Goal: Task Accomplishment & Management: Use online tool/utility

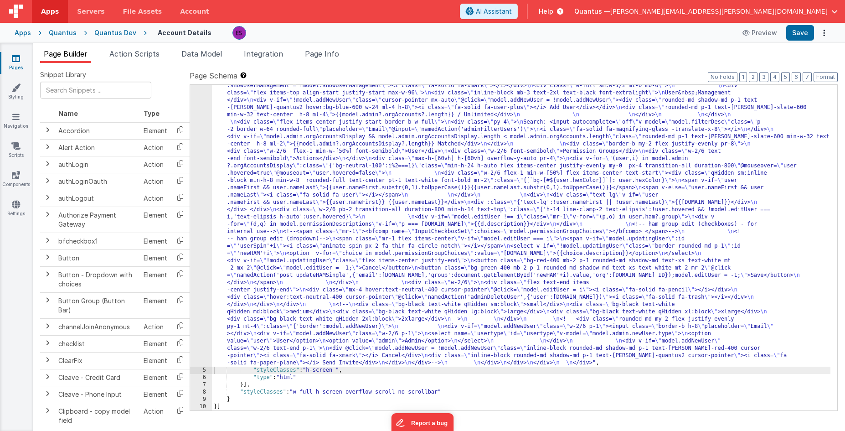
scroll to position [324, 0]
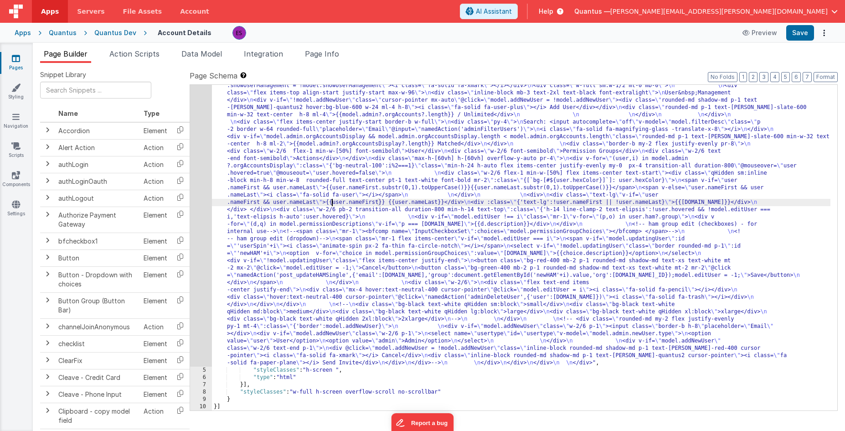
click at [332, 202] on div ""html" : "<div class= \" z-40 flex flex-wrap overflow-scroll no-scrollbar \" > …" at bounding box center [521, 241] width 619 height 917
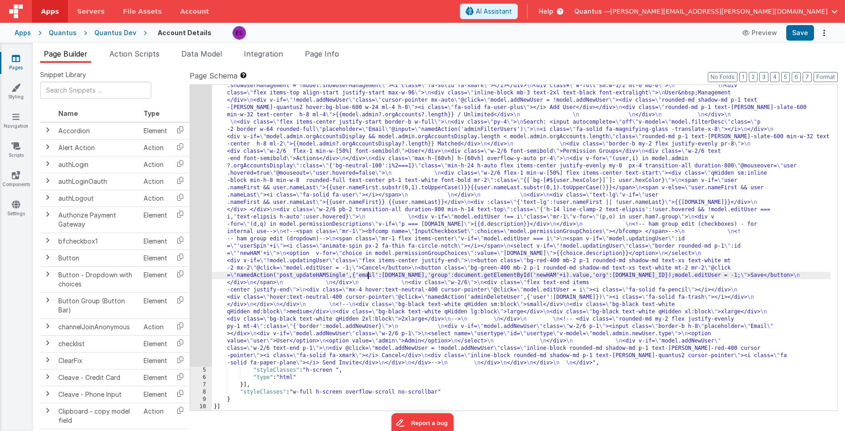
click at [367, 274] on div ""html" : "<div class= \" z-40 flex flex-wrap overflow-scroll no-scrollbar \" > …" at bounding box center [521, 241] width 619 height 917
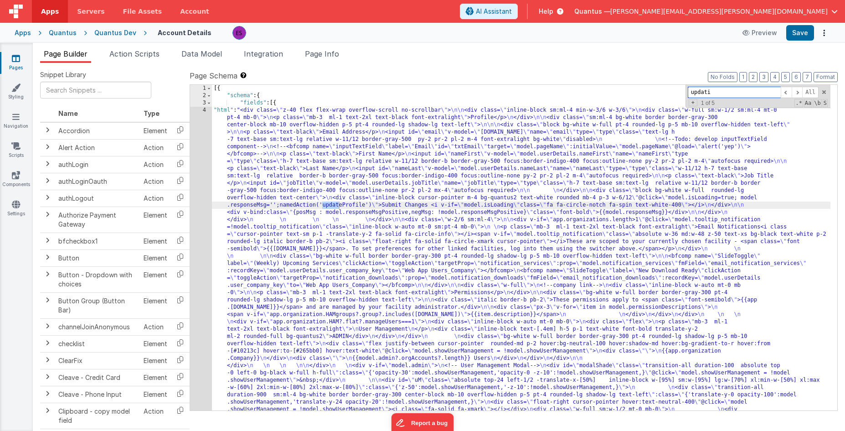
scroll to position [319, 0]
type input "updating"
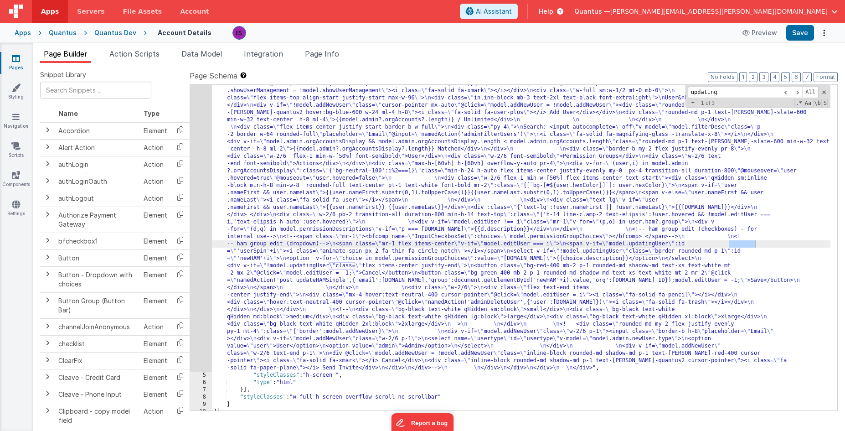
click at [733, 236] on div ""html" : "<div class= \" z-40 flex flex-wrap overflow-scroll no-scrollbar \" > …" at bounding box center [521, 246] width 619 height 917
click at [745, 241] on div ""html" : "<div class= \" z-40 flex flex-wrap overflow-scroll no-scrollbar \" > …" at bounding box center [521, 246] width 619 height 917
click at [269, 180] on div ""html" : "<div class= \" z-40 flex flex-wrap overflow-scroll no-scrollbar \" > …" at bounding box center [521, 246] width 619 height 917
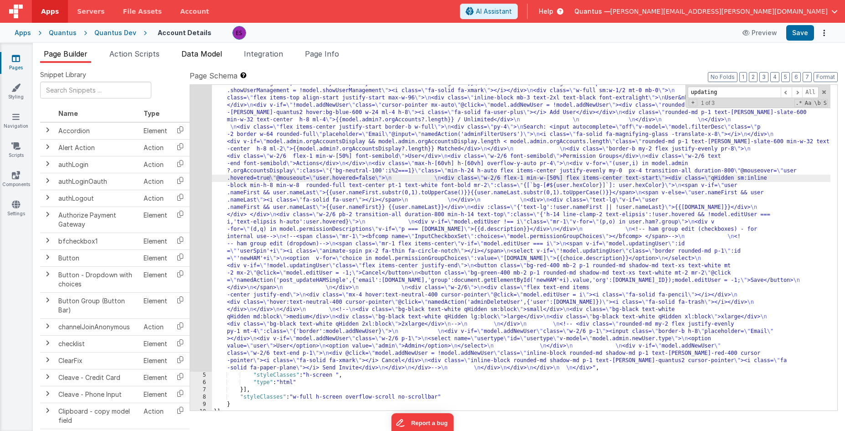
click at [214, 53] on span "Data Model" at bounding box center [202, 53] width 41 height 9
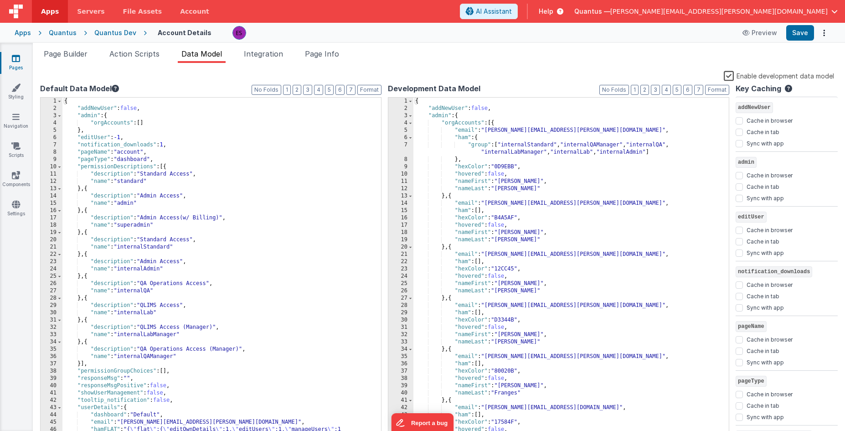
click at [729, 78] on label "Enable development data model" at bounding box center [779, 75] width 110 height 10
click at [0, 0] on input "Enable development data model" at bounding box center [0, 0] width 0 height 0
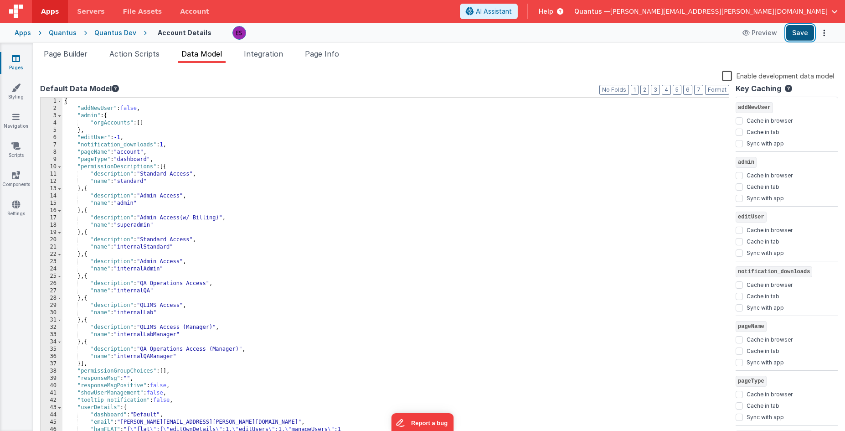
click at [794, 39] on button "Save" at bounding box center [801, 33] width 28 height 16
click at [624, 174] on div "{ "addNewUser" : false , "admin" : { "orgAccounts" : [ ] } , "editUser" : -1 , …" at bounding box center [392, 279] width 660 height 363
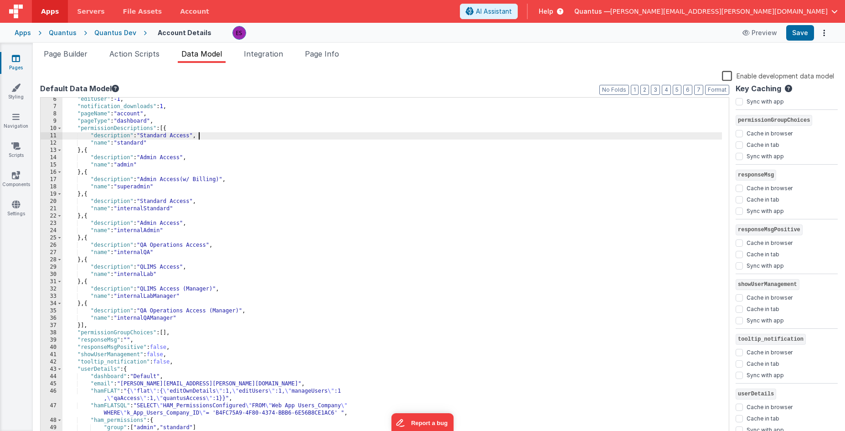
scroll to position [0, 0]
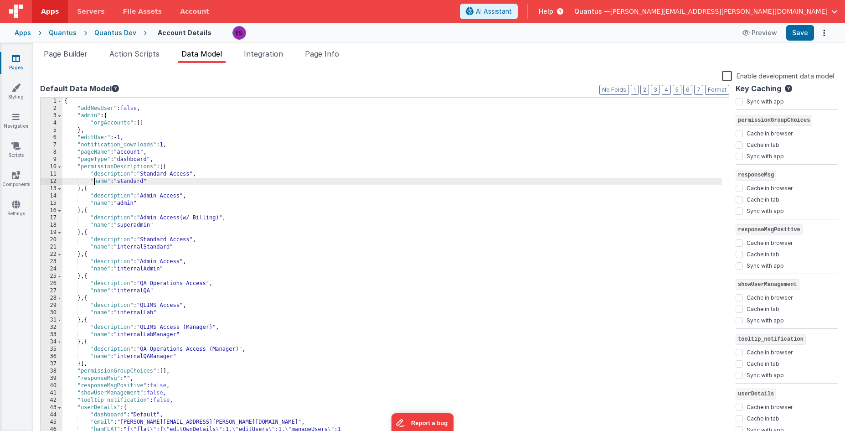
click at [93, 182] on div "{ "addNewUser" : false , "admin" : { "orgAccounts" : [ ] } , "editUser" : -1 , …" at bounding box center [392, 279] width 660 height 363
click at [116, 62] on li "Action Scripts" at bounding box center [134, 55] width 57 height 15
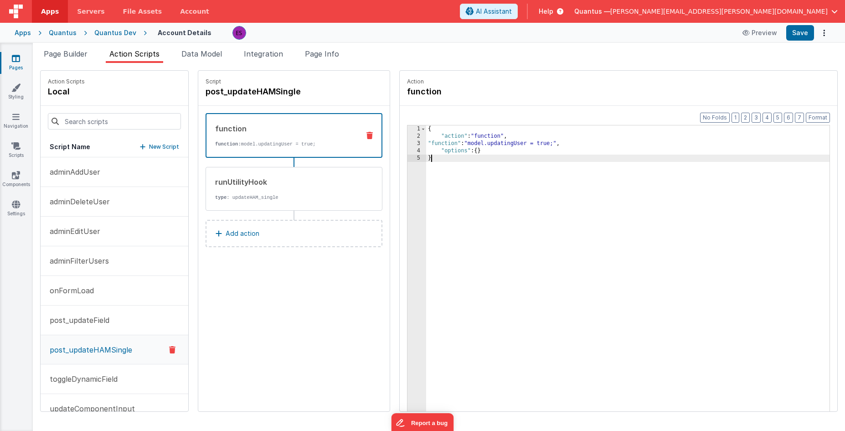
click at [474, 184] on div "{ "action" : "function" , "function" : "model.updatingUser = true;" , "options"…" at bounding box center [639, 289] width 427 height 329
click at [202, 55] on span "Data Model" at bounding box center [202, 53] width 41 height 9
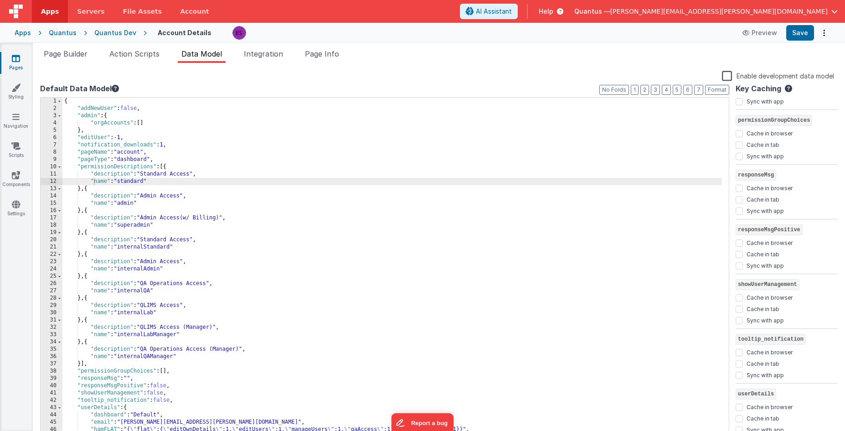
click at [163, 137] on div "{ "addNewUser" : false , "admin" : { "orgAccounts" : [ ] } , "editUser" : -1 , …" at bounding box center [392, 276] width 660 height 356
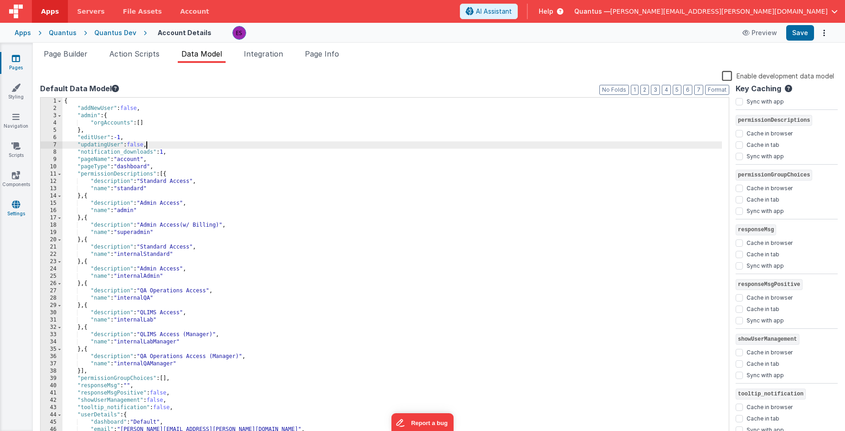
click at [16, 210] on link "Settings" at bounding box center [16, 209] width 33 height 18
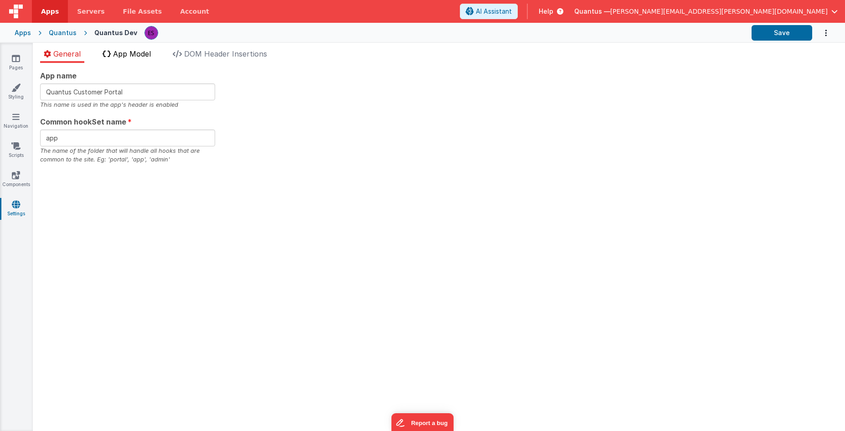
click at [137, 55] on span "App Model" at bounding box center [132, 53] width 38 height 9
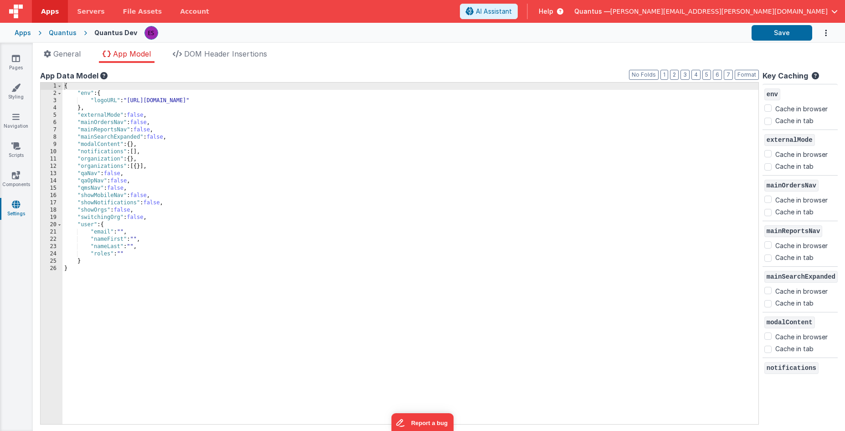
click at [231, 160] on div "{ "env" : { "logoURL" : "[URL][DOMAIN_NAME]" } , "externalMode" : false , "main…" at bounding box center [410, 261] width 696 height 356
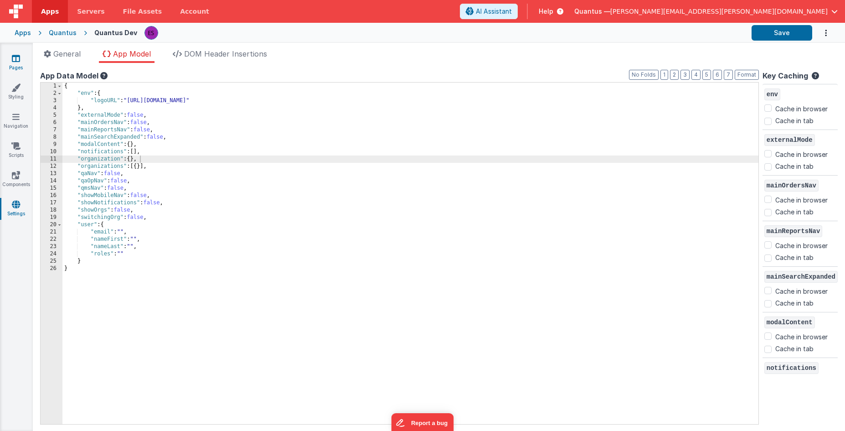
click at [13, 63] on link "Pages" at bounding box center [16, 63] width 33 height 18
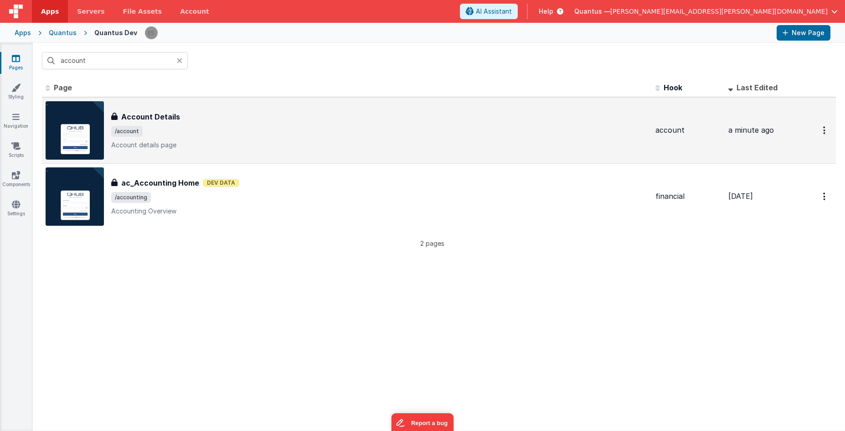
click at [274, 131] on span "/account" at bounding box center [379, 131] width 537 height 11
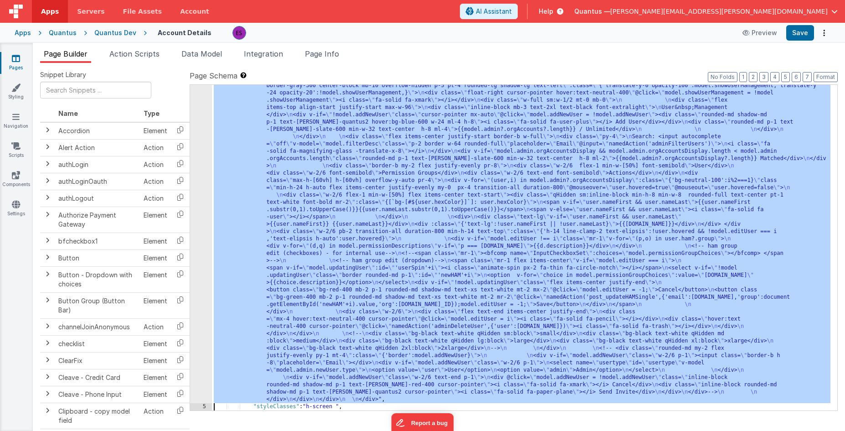
click at [197, 196] on div "4 5 6 7 8 9 10" at bounding box center [201, 256] width 22 height 960
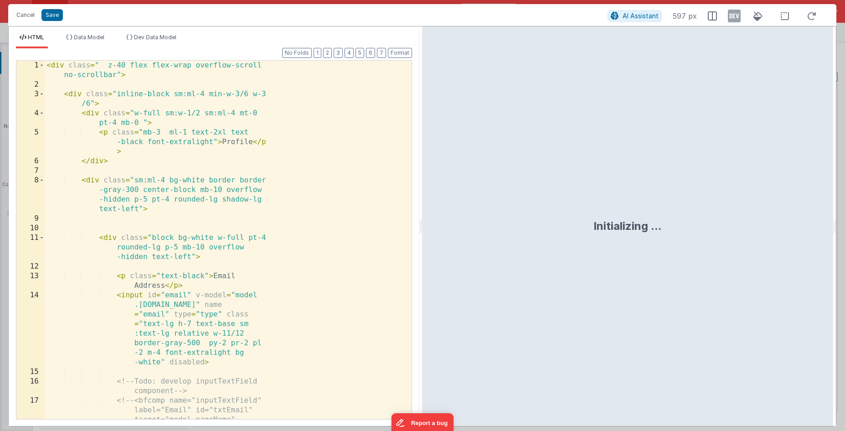
scroll to position [331, 0]
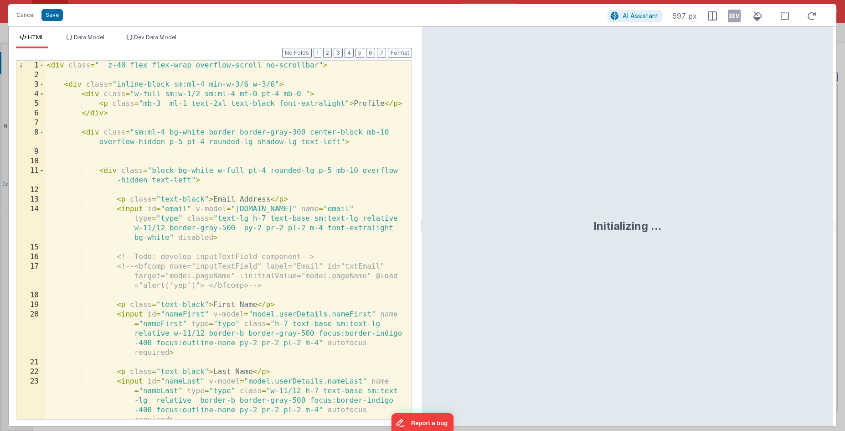
click at [197, 195] on div "< div class = " z-40 flex flex-wrap overflow-scroll no-scrollbar" > < div class…" at bounding box center [225, 250] width 360 height 378
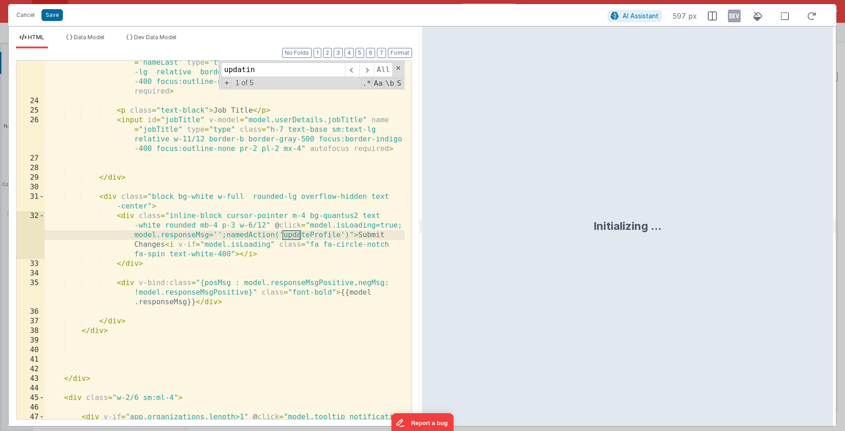
scroll to position [2349, 0]
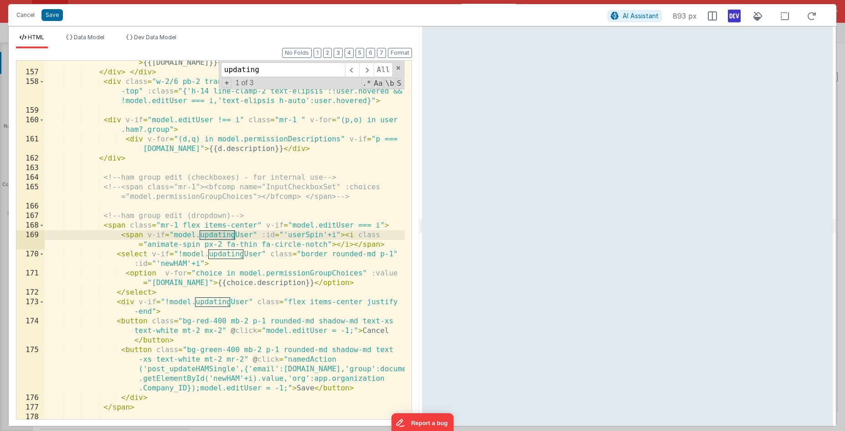
type input "updating"
click at [735, 19] on icon at bounding box center [734, 16] width 13 height 15
click at [95, 40] on span "Data Model" at bounding box center [89, 37] width 31 height 7
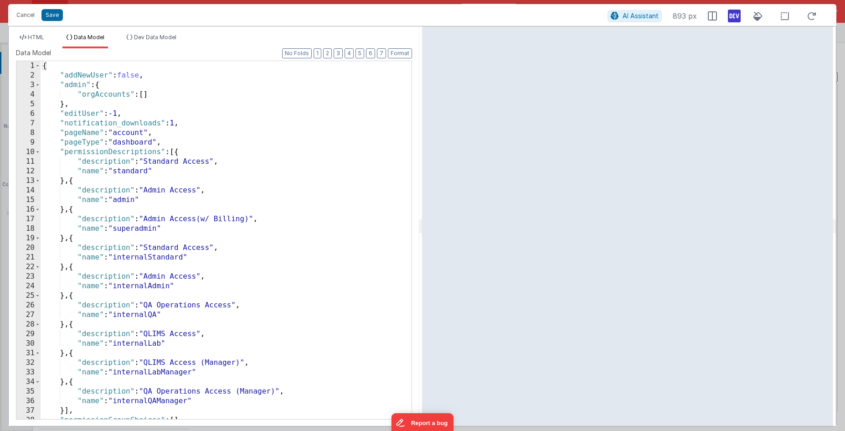
click at [200, 124] on div "{ "addNewUser" : false , "admin" : { "orgAccounts" : [ ] } , "editUser" : -1 , …" at bounding box center [223, 249] width 364 height 377
click at [168, 32] on div "HTML Data Model Dev Data Model Format 7 6 5 4 3 2 1 No Folds 156 157 158 159 16…" at bounding box center [214, 225] width 411 height 399
click at [159, 29] on div "HTML Data Model Dev Data Model Format 7 6 5 4 3 2 1 No Folds 156 157 158 159 16…" at bounding box center [214, 225] width 411 height 399
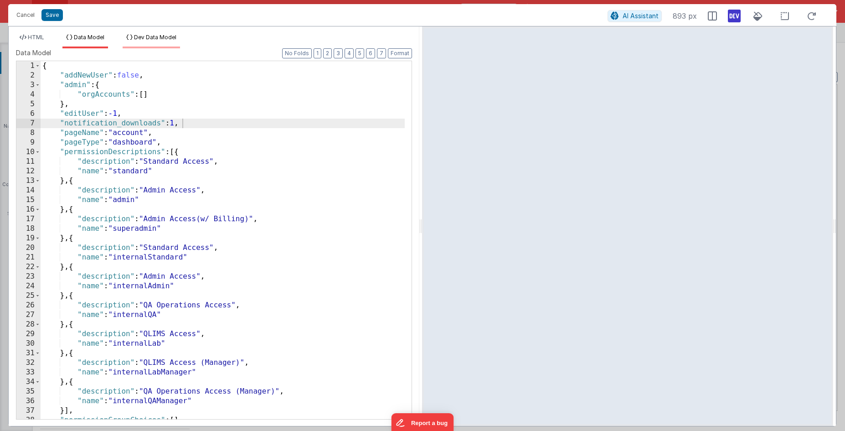
click at [158, 35] on span "Dev Data Model" at bounding box center [155, 37] width 42 height 7
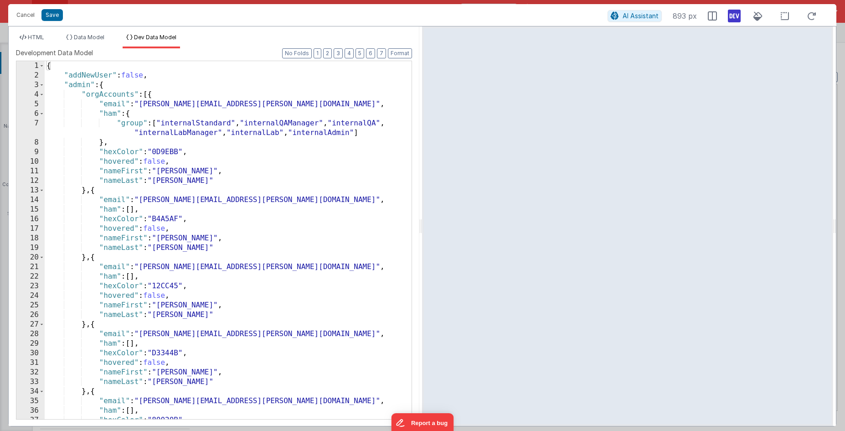
click at [224, 164] on div "{ "addNewUser" : false , "admin" : { "orgAccounts" : [{ "email" : "[PERSON_NAME…" at bounding box center [225, 249] width 360 height 377
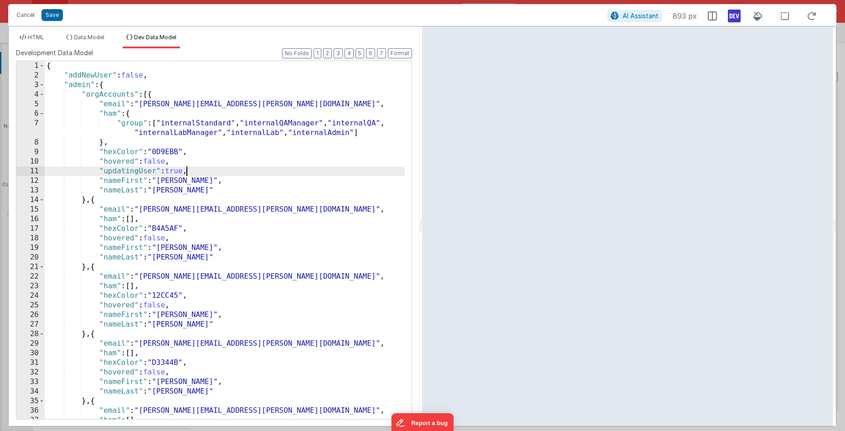
click at [231, 182] on div "{ "addNewUser" : false , "admin" : { "orgAccounts" : [{ "email" : "[PERSON_NAME…" at bounding box center [225, 249] width 360 height 377
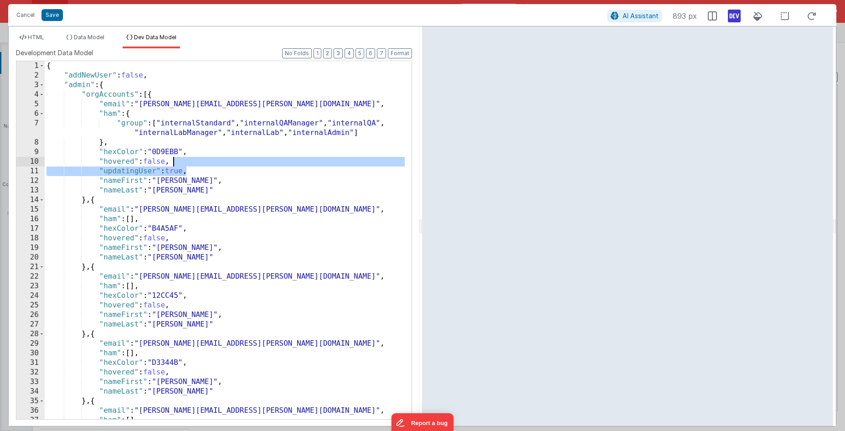
drag, startPoint x: 198, startPoint y: 171, endPoint x: 204, endPoint y: 161, distance: 10.6
click at [204, 161] on div "{ "addNewUser" : false , "admin" : { "orgAccounts" : [{ "email" : "[PERSON_NAME…" at bounding box center [225, 249] width 360 height 377
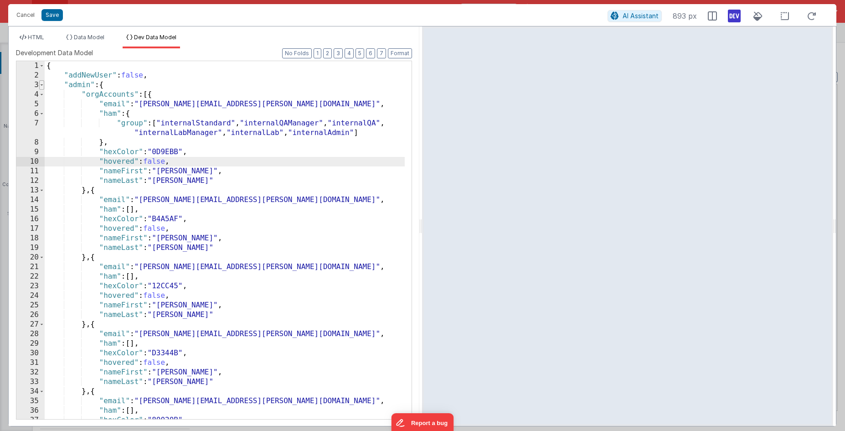
click at [42, 87] on span at bounding box center [41, 85] width 5 height 10
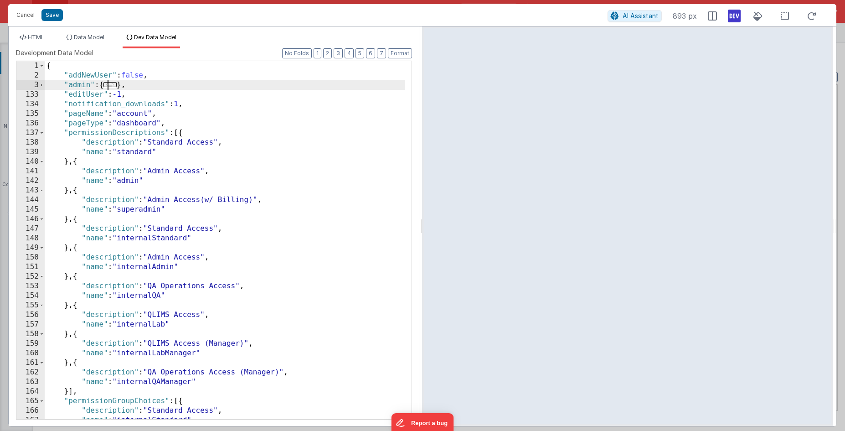
click at [158, 93] on div "{ "addNewUser" : false , "admin" : { ... } , "editUser" : -1 , "notification_do…" at bounding box center [225, 249] width 360 height 377
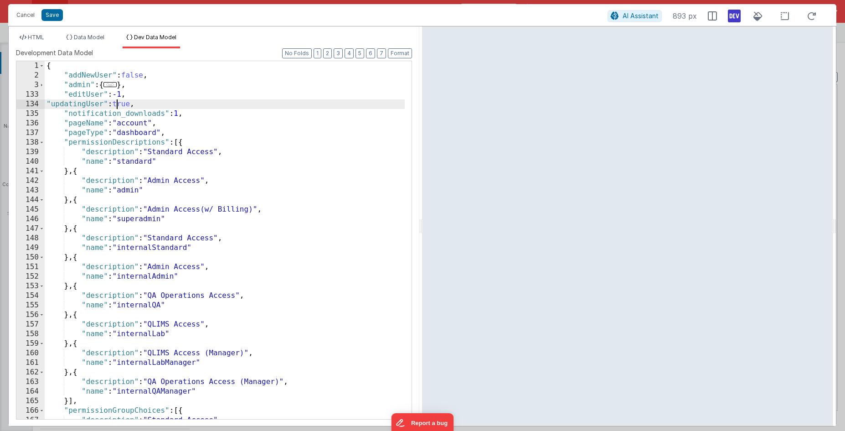
click at [116, 101] on div "{ "addNewUser" : false , "admin" : { ... } , "editUser" : -1 , "updatingUser" :…" at bounding box center [225, 249] width 360 height 377
click at [51, 19] on button "Save" at bounding box center [51, 15] width 21 height 12
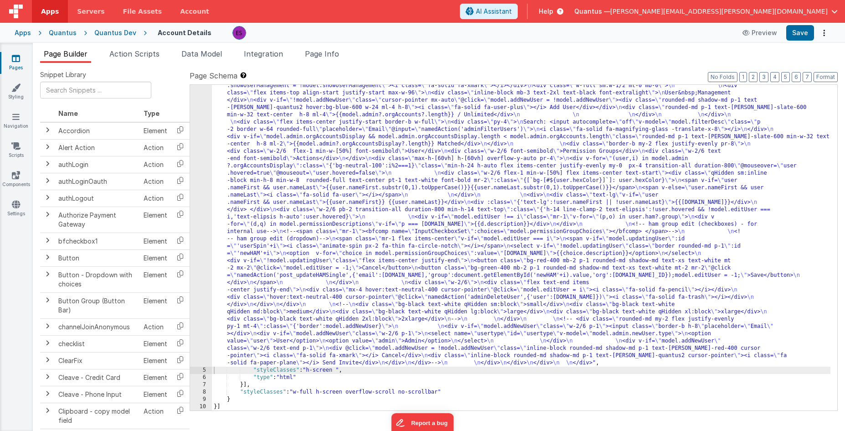
scroll to position [324, 0]
drag, startPoint x: 244, startPoint y: 156, endPoint x: 226, endPoint y: 158, distance: 18.3
click at [244, 156] on div ""html" : "<div class= \" z-40 flex flex-wrap overflow-scroll no-scrollbar \" > …" at bounding box center [521, 241] width 619 height 917
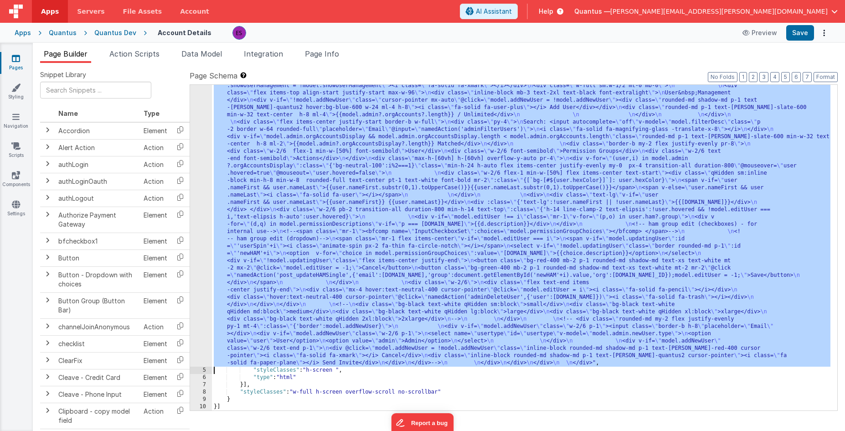
click at [197, 165] on div "4" at bounding box center [201, 75] width 22 height 584
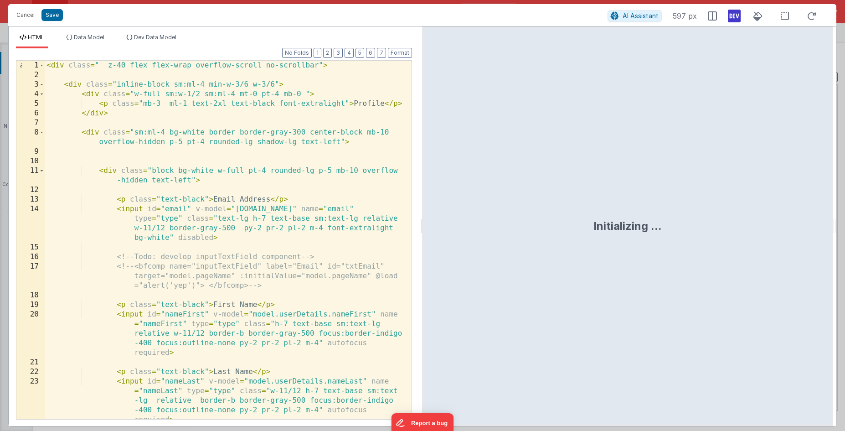
click at [197, 165] on div "< div class = " z-40 flex flex-wrap overflow-scroll no-scrollbar" > < div class…" at bounding box center [225, 250] width 360 height 378
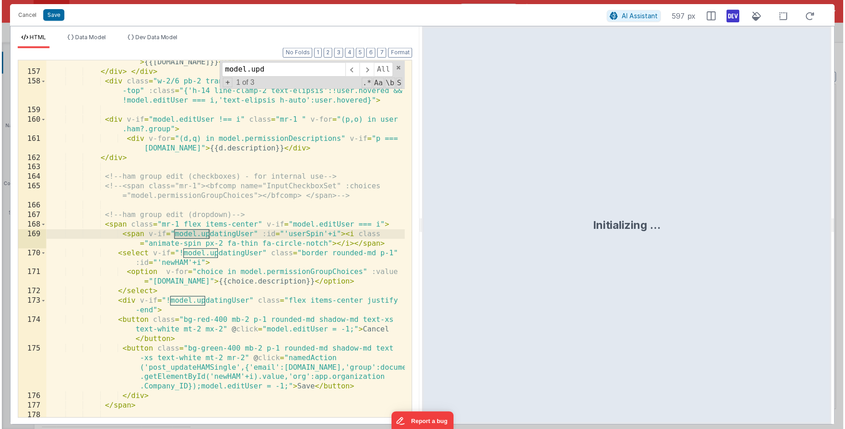
scroll to position [2349, 0]
type input "model.updating"
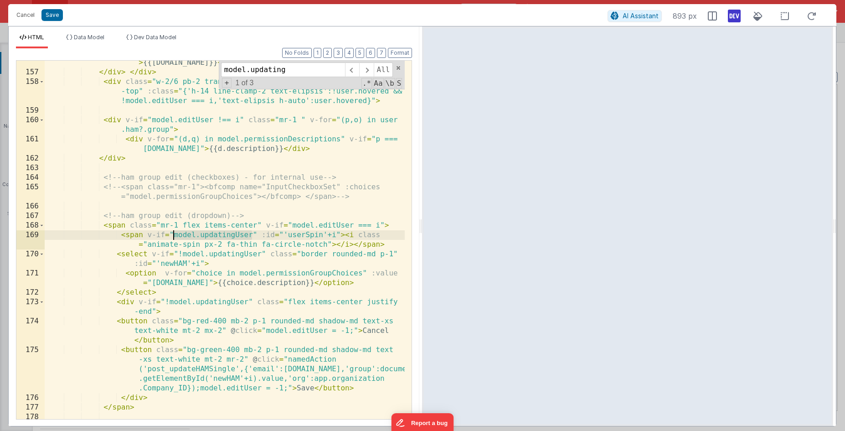
drag, startPoint x: 252, startPoint y: 236, endPoint x: 174, endPoint y: 239, distance: 78.1
click at [174, 239] on div "< div :class = "{'text-lg':!user.nameFirst || !user.nameLast}" > {{[DOMAIN_NAME…" at bounding box center [225, 241] width 360 height 387
click at [256, 218] on div "< div :class = "{'text-lg':!user.nameFirst || !user.nameLast}" > {{[DOMAIN_NAME…" at bounding box center [225, 241] width 360 height 387
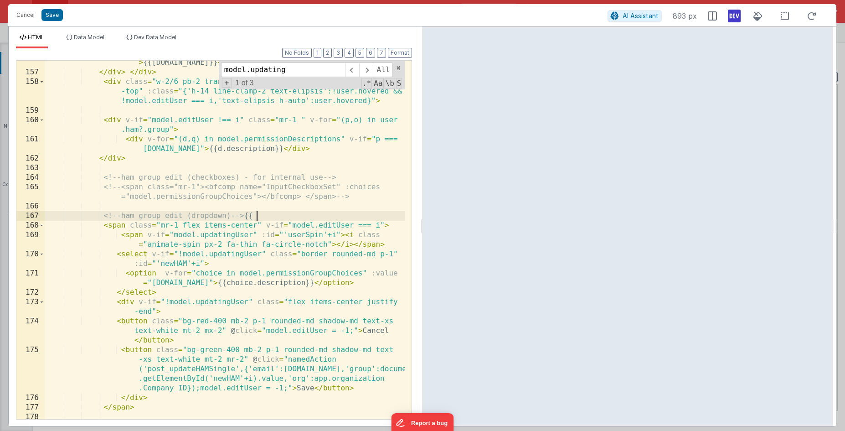
paste textarea
click at [137, 36] on span "Dev Data Model" at bounding box center [155, 37] width 42 height 7
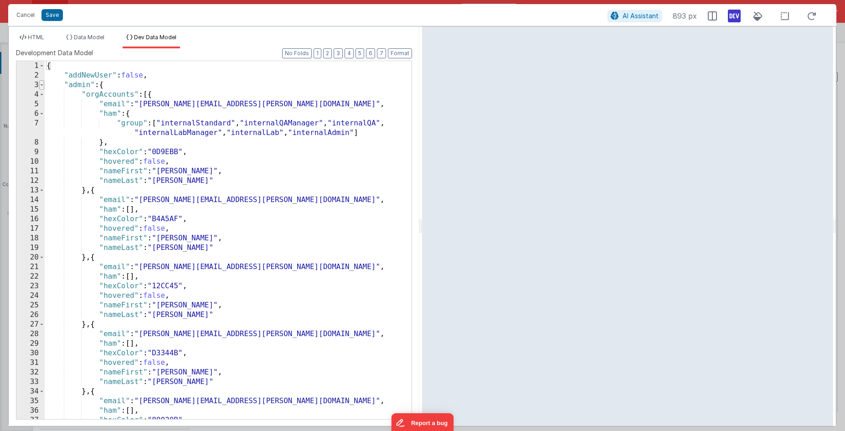
click at [42, 86] on span at bounding box center [41, 85] width 5 height 10
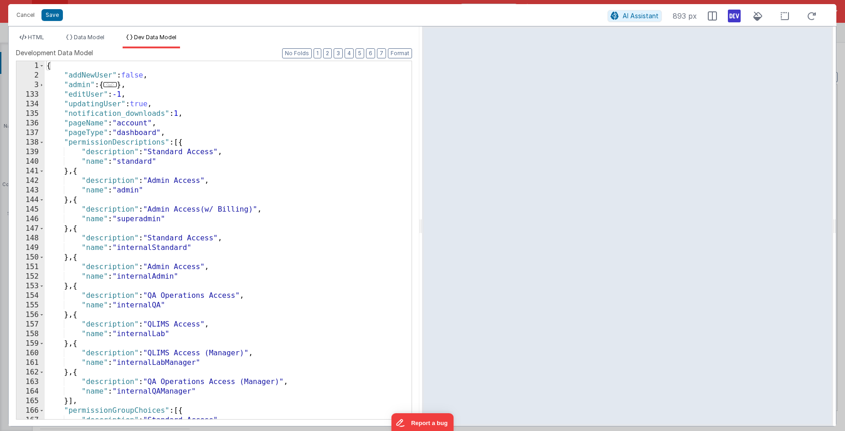
click at [139, 102] on div "{ "addNewUser" : false , "admin" : { ... } , "editUser" : -1 , "updatingUser" :…" at bounding box center [225, 249] width 360 height 377
click at [28, 32] on div "HTML Data Model Dev Data Model Format 7 6 5 4 3 2 1 No Folds 156 157 158 159 16…" at bounding box center [214, 225] width 411 height 399
click at [26, 47] on li "HTML" at bounding box center [32, 41] width 32 height 15
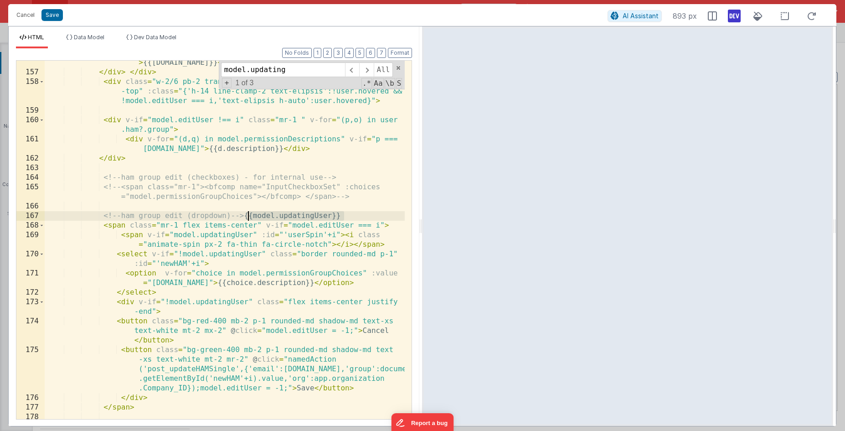
drag, startPoint x: 354, startPoint y: 215, endPoint x: 249, endPoint y: 215, distance: 104.9
click at [249, 215] on div "< div :class = "{'text-lg':!user.nameFirst || !user.nameLast}" > {{[DOMAIN_NAME…" at bounding box center [225, 241] width 360 height 387
click at [101, 43] on li "Data Model" at bounding box center [85, 41] width 46 height 15
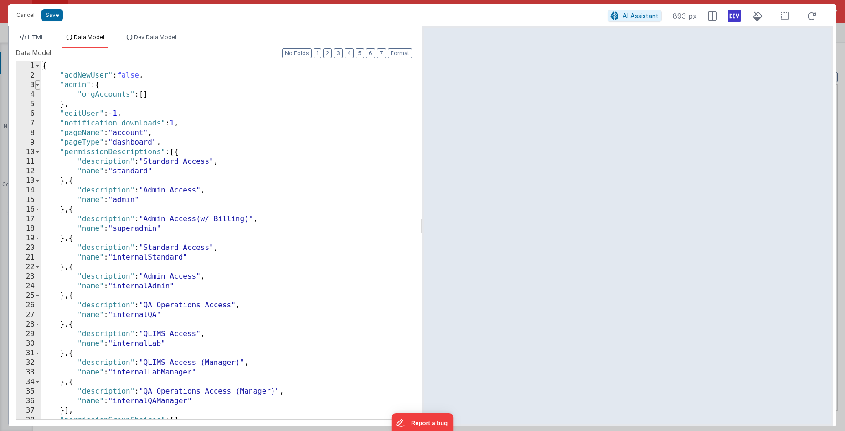
click at [40, 87] on span at bounding box center [37, 85] width 5 height 10
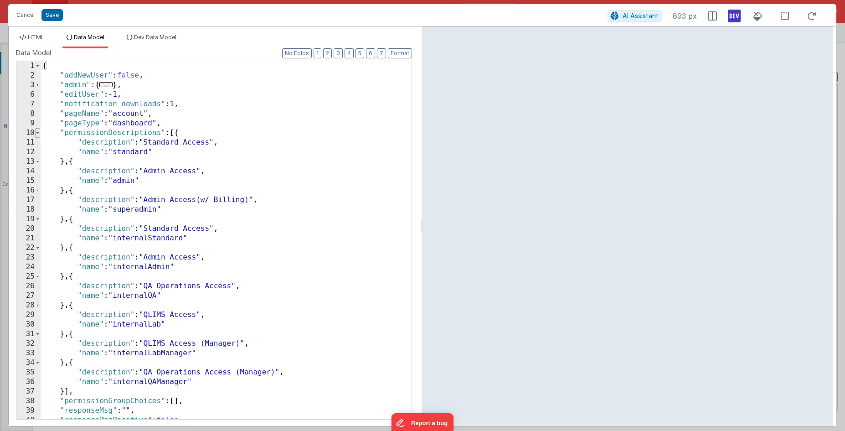
click at [39, 132] on span at bounding box center [37, 133] width 5 height 10
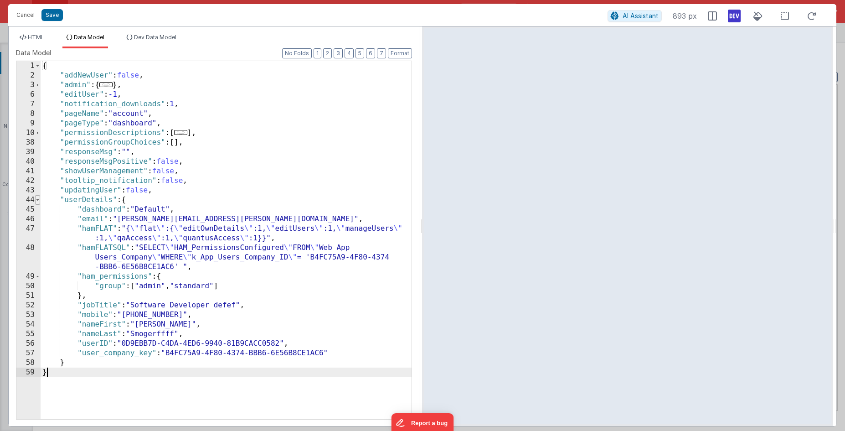
click at [36, 198] on span at bounding box center [37, 200] width 5 height 10
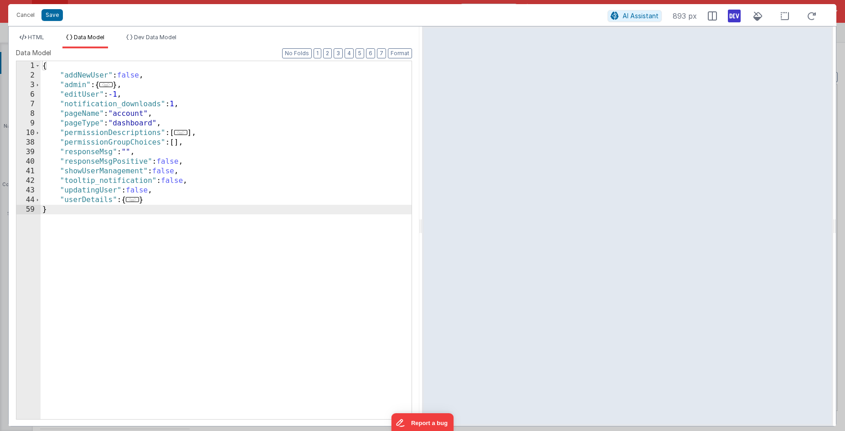
click at [21, 31] on div "HTML Data Model Dev Data Model Format 7 6 5 4 3 2 1 No Folds 156 157 158 159 16…" at bounding box center [214, 225] width 411 height 399
click at [23, 36] on icon at bounding box center [23, 37] width 7 height 5
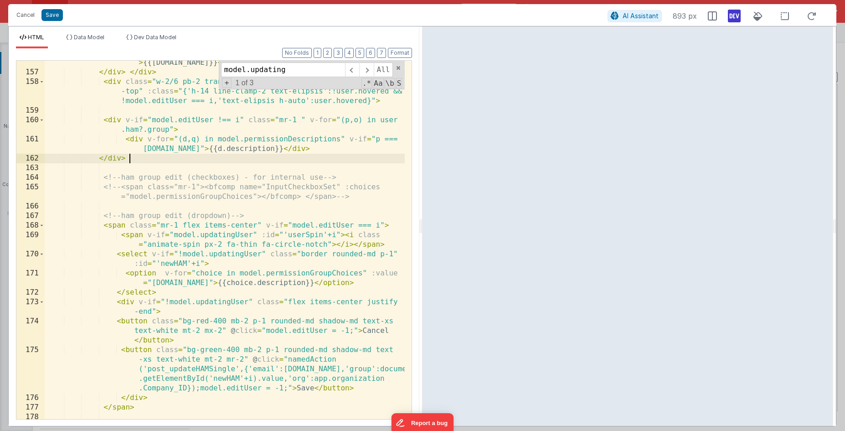
click at [147, 156] on div "< div :class = "{'text-lg':!user.nameFirst || !user.nameLast}" > {{[DOMAIN_NAME…" at bounding box center [225, 241] width 360 height 387
click at [136, 233] on div "< div :class = "{'text-lg':!user.nameFirst || !user.nameLast}" > {{[DOMAIN_NAME…" at bounding box center [225, 241] width 360 height 387
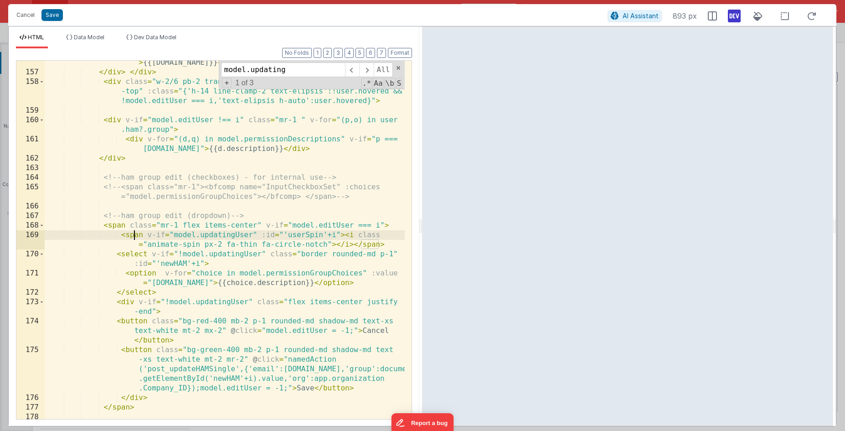
click at [136, 233] on div "< div :class = "{'text-lg':!user.nameFirst || !user.nameLast}" > {{[DOMAIN_NAME…" at bounding box center [225, 241] width 360 height 387
click at [366, 245] on div "< div :class = "{'text-lg':!user.nameFirst || !user.nameLast}" > {{[DOMAIN_NAME…" at bounding box center [225, 241] width 360 height 387
click at [337, 236] on div "< div :class = "{'text-lg':!user.nameFirst || !user.nameLast}" > {{[DOMAIN_NAME…" at bounding box center [225, 241] width 360 height 387
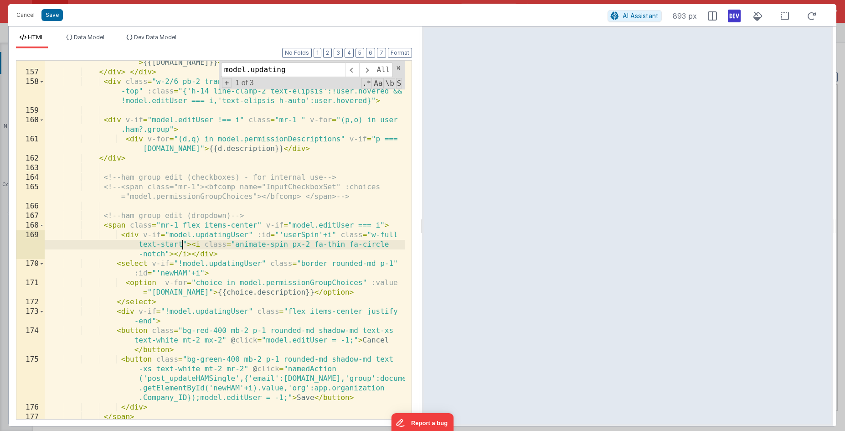
click at [271, 210] on div "< div :class = "{'text-lg':!user.nameFirst || !user.nameLast}" > {{[DOMAIN_NAME…" at bounding box center [225, 241] width 360 height 387
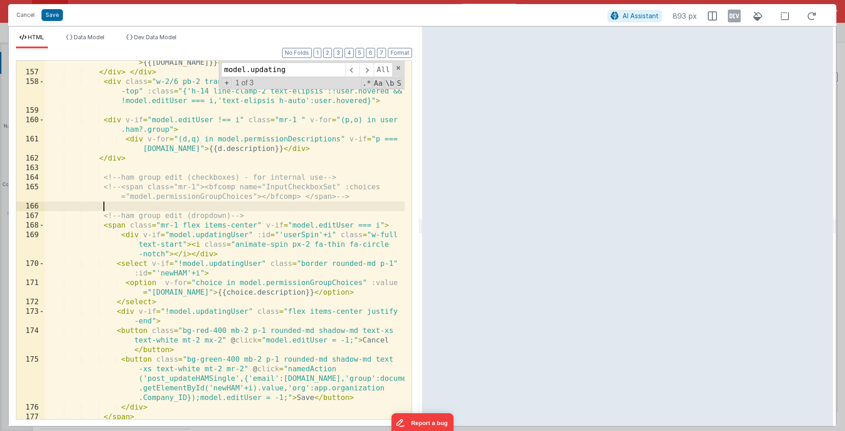
click at [734, 17] on icon at bounding box center [734, 16] width 13 height 15
click at [93, 40] on span "Data Model" at bounding box center [89, 37] width 31 height 7
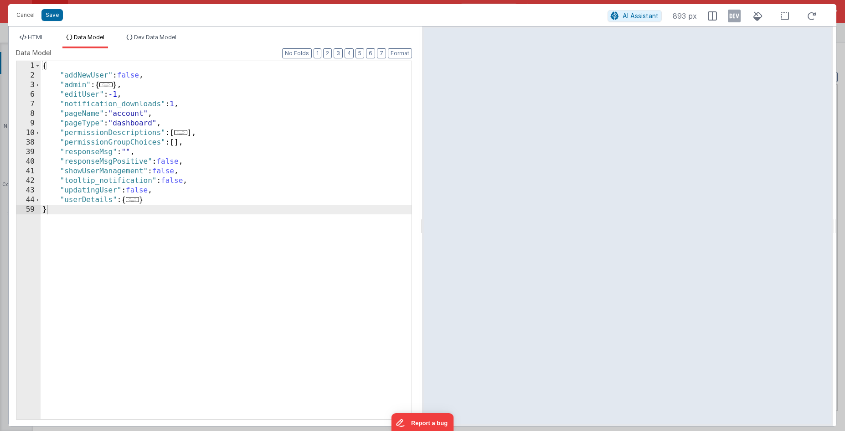
click at [101, 138] on div "{ "addNewUser" : false , "admin" : { ... } , "editUser" : -1 , "notification_do…" at bounding box center [226, 249] width 371 height 377
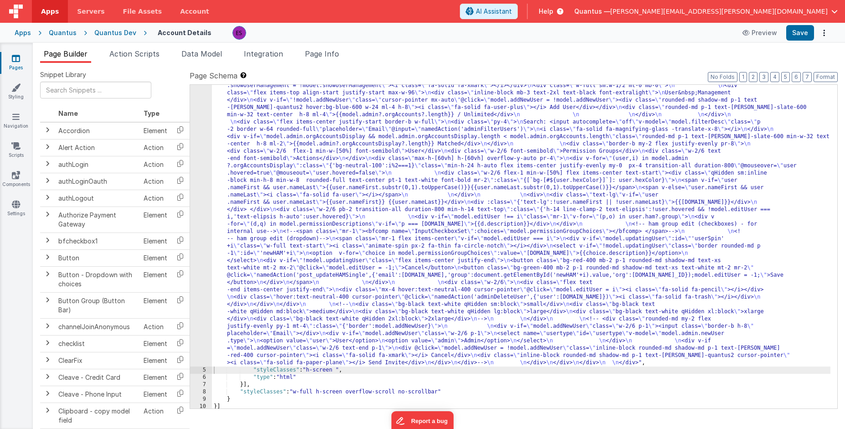
click at [315, 213] on div ""html" : "<div class= \" z-40 flex flex-wrap overflow-scroll no-scrollbar \" > …" at bounding box center [521, 240] width 619 height 915
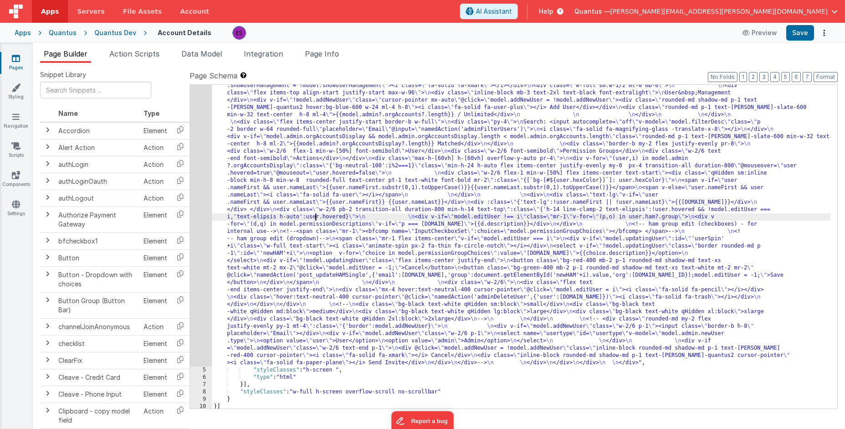
click at [198, 244] on div "4" at bounding box center [201, 75] width 22 height 584
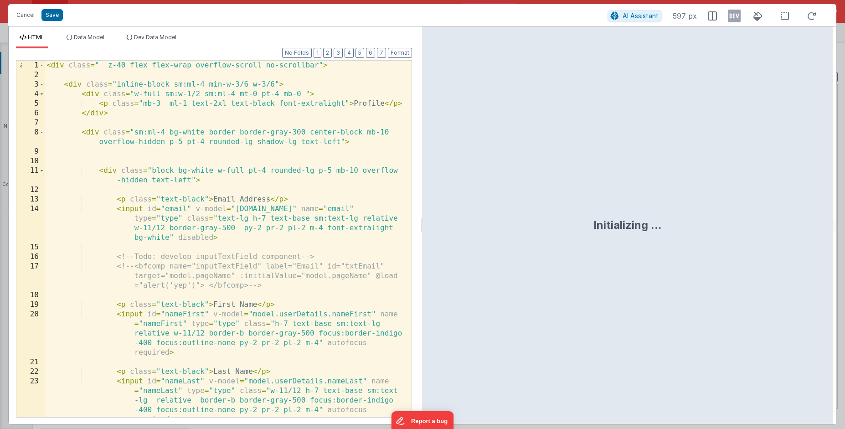
click at [203, 242] on div "< div class = " z-40 flex flex-wrap overflow-scroll no-scrollbar" > < div class…" at bounding box center [225, 249] width 360 height 376
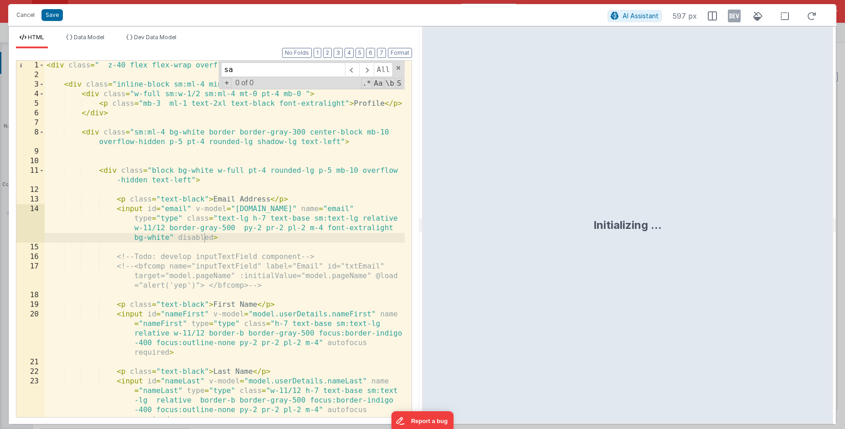
scroll to position [2513, 0]
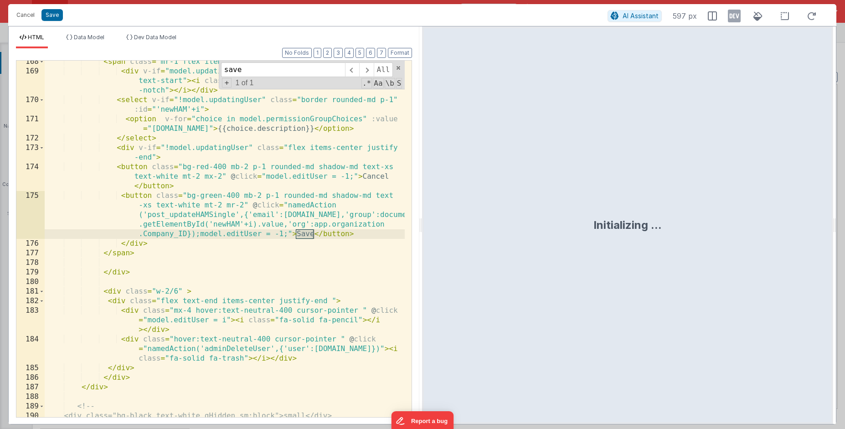
type input "save"
click at [262, 227] on div "< span class = "mr-1 flex items-center" v-if = "model.editUser === i" > < div v…" at bounding box center [225, 245] width 360 height 376
click at [287, 234] on div "< span class = "mr-1 flex items-center" v-if = "model.editUser === i" > < div v…" at bounding box center [225, 245] width 360 height 376
drag, startPoint x: 201, startPoint y: 233, endPoint x: 288, endPoint y: 233, distance: 87.6
click at [288, 233] on div "< span class = "mr-1 flex items-center" v-if = "model.editUser === i" > < div v…" at bounding box center [225, 245] width 360 height 376
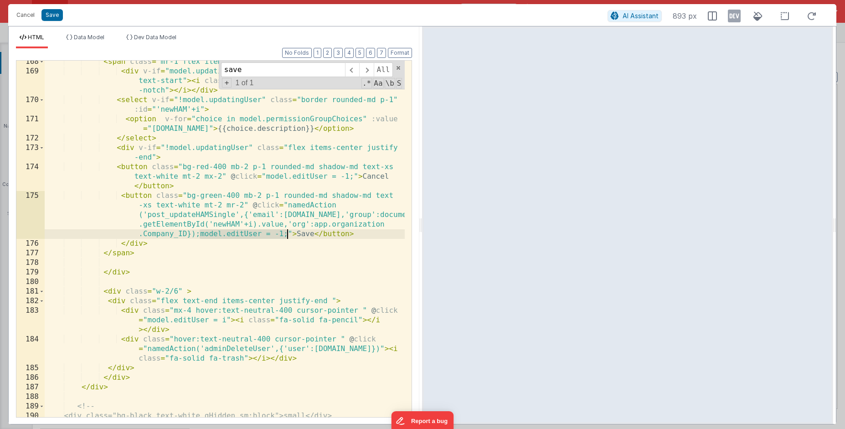
scroll to position [2514, 0]
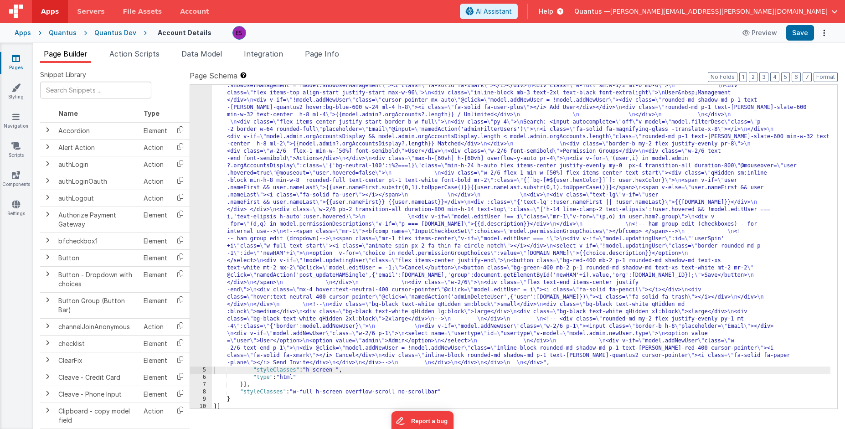
click at [260, 244] on div ""html" : "<div class= \" z-40 flex flex-wrap overflow-scroll no-scrollbar \" > …" at bounding box center [521, 240] width 619 height 915
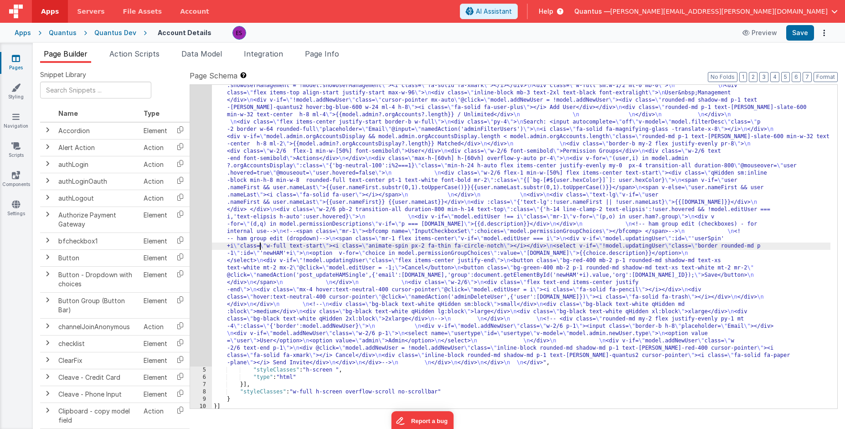
click at [202, 246] on div "4" at bounding box center [201, 75] width 22 height 584
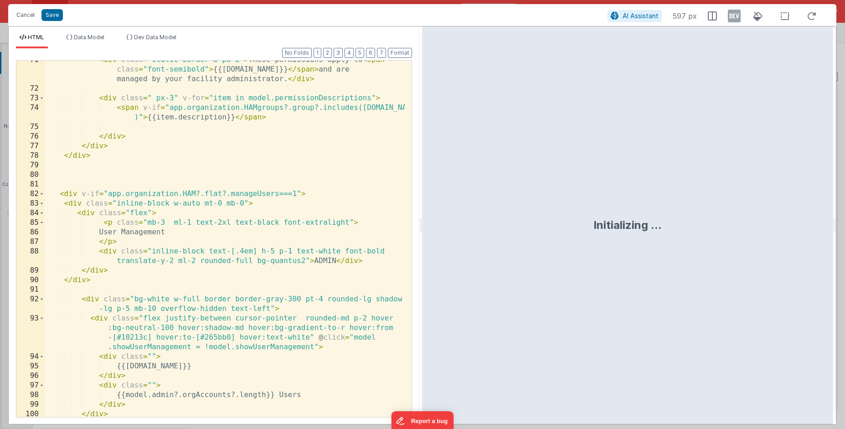
scroll to position [1109, 0]
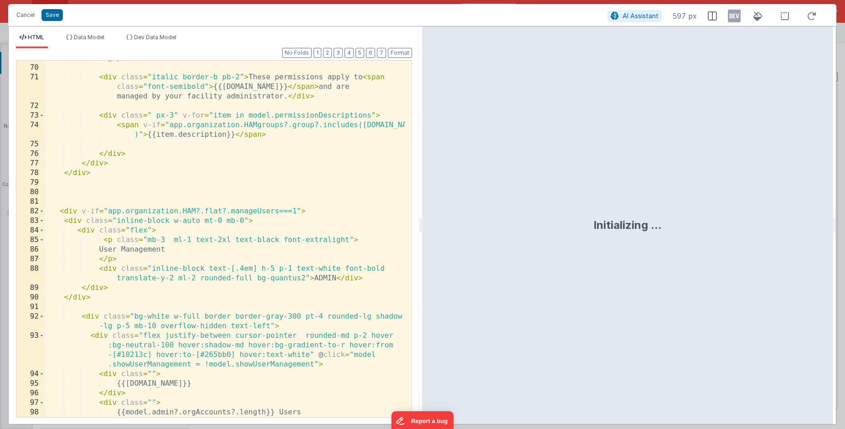
click at [209, 241] on div "< div class = "bg-white w-full border border-gray-300 pt-4 rounded-lg shadow -l…" at bounding box center [225, 236] width 360 height 385
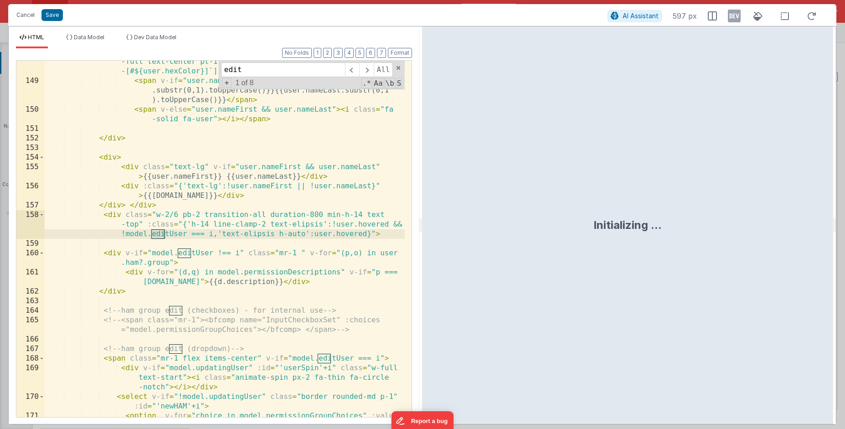
scroll to position [2216, 0]
type input "edituser"
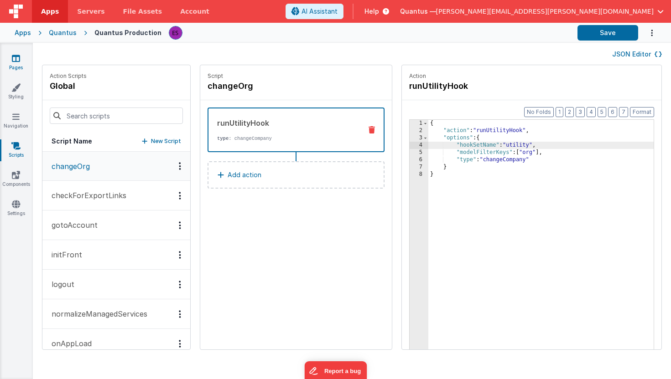
click at [15, 60] on icon at bounding box center [16, 58] width 8 height 9
